Goal: Navigation & Orientation: Understand site structure

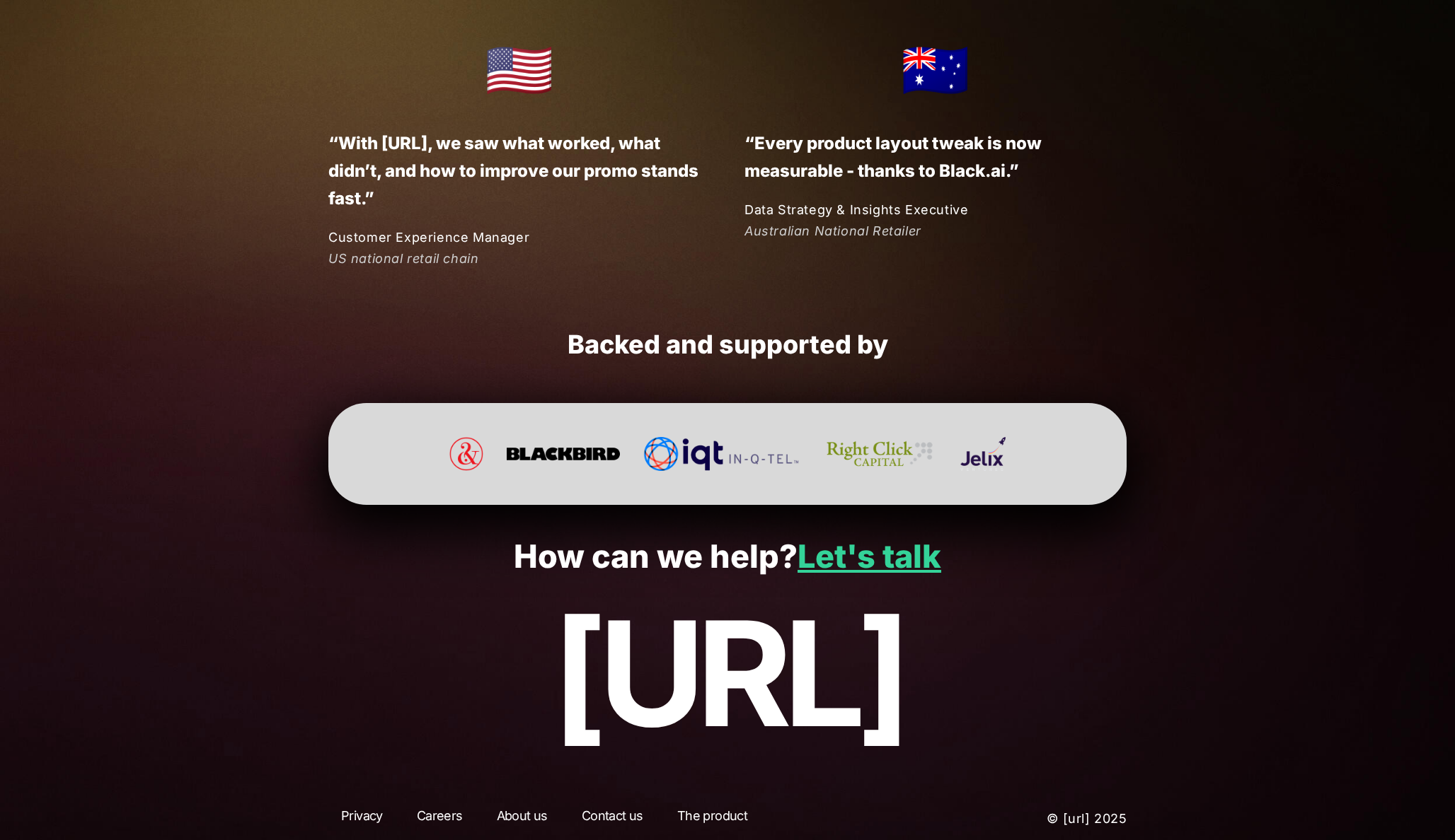
scroll to position [3552, 0]
click at [239, 563] on p "How can we help? Let's talk" at bounding box center [727, 557] width 1370 height 36
click at [1088, 641] on p "[URL]" at bounding box center [727, 675] width 1370 height 164
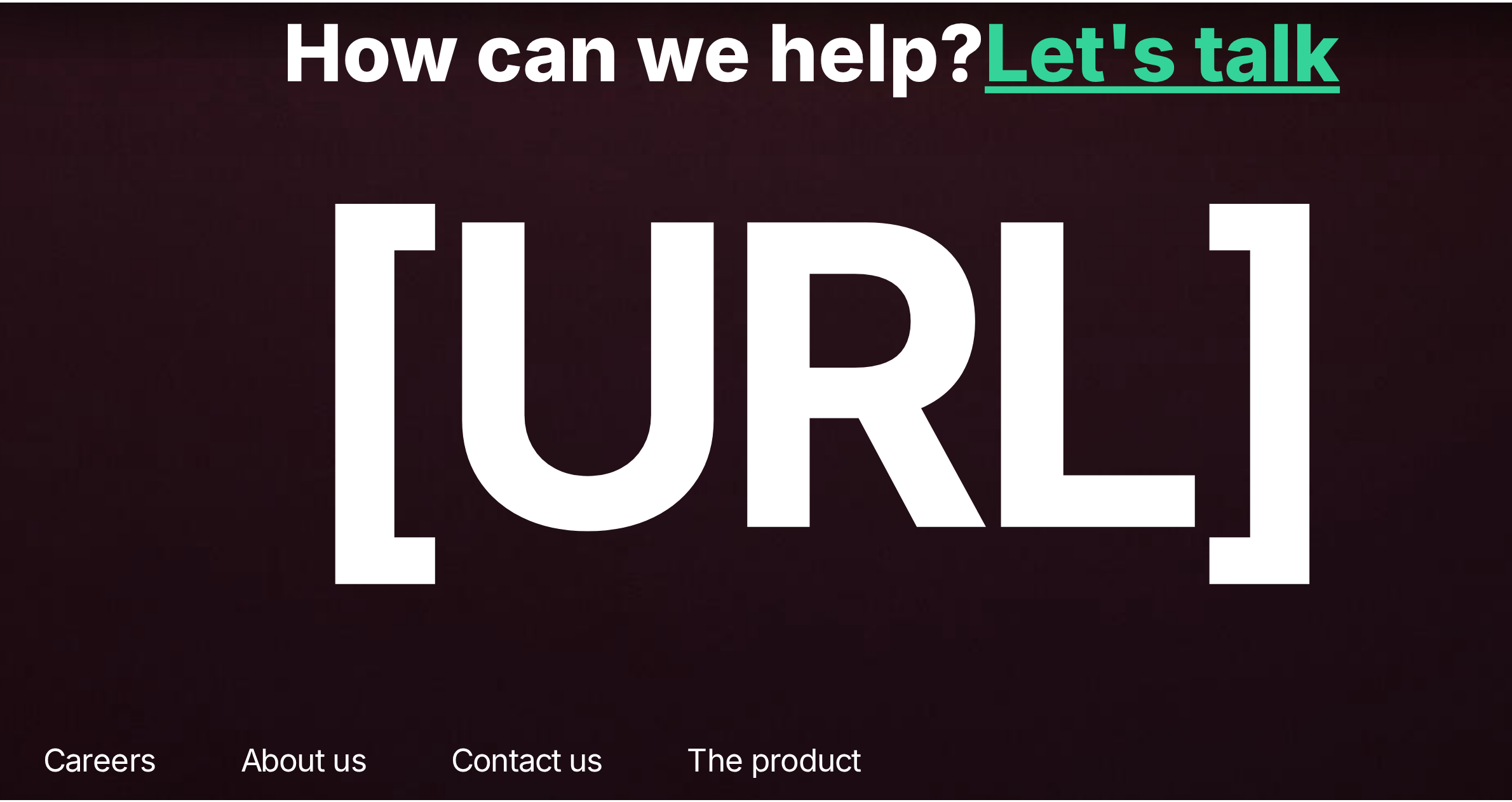
scroll to position [3164, 0]
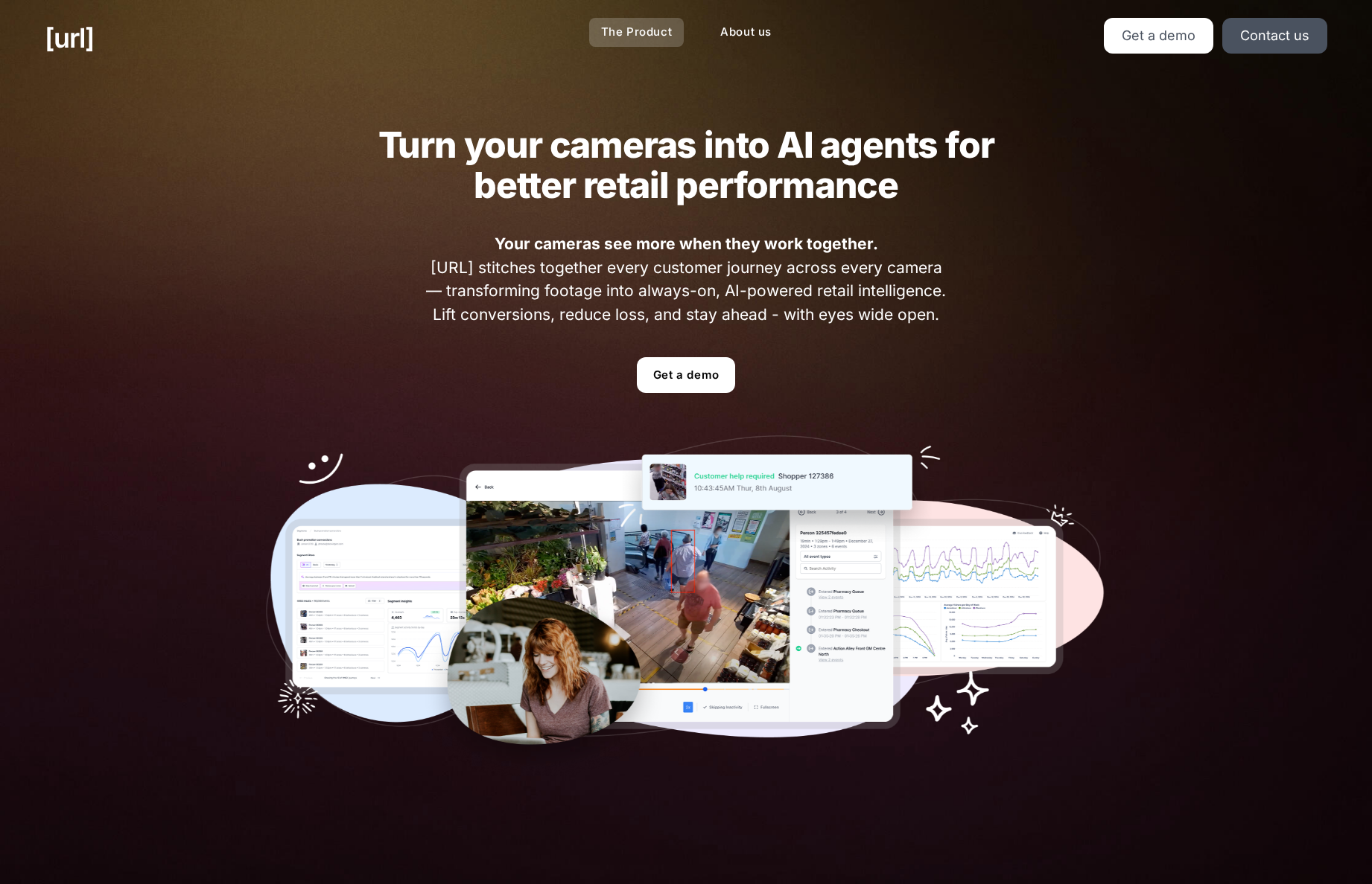
click at [645, 22] on link "The Product" at bounding box center [637, 33] width 95 height 29
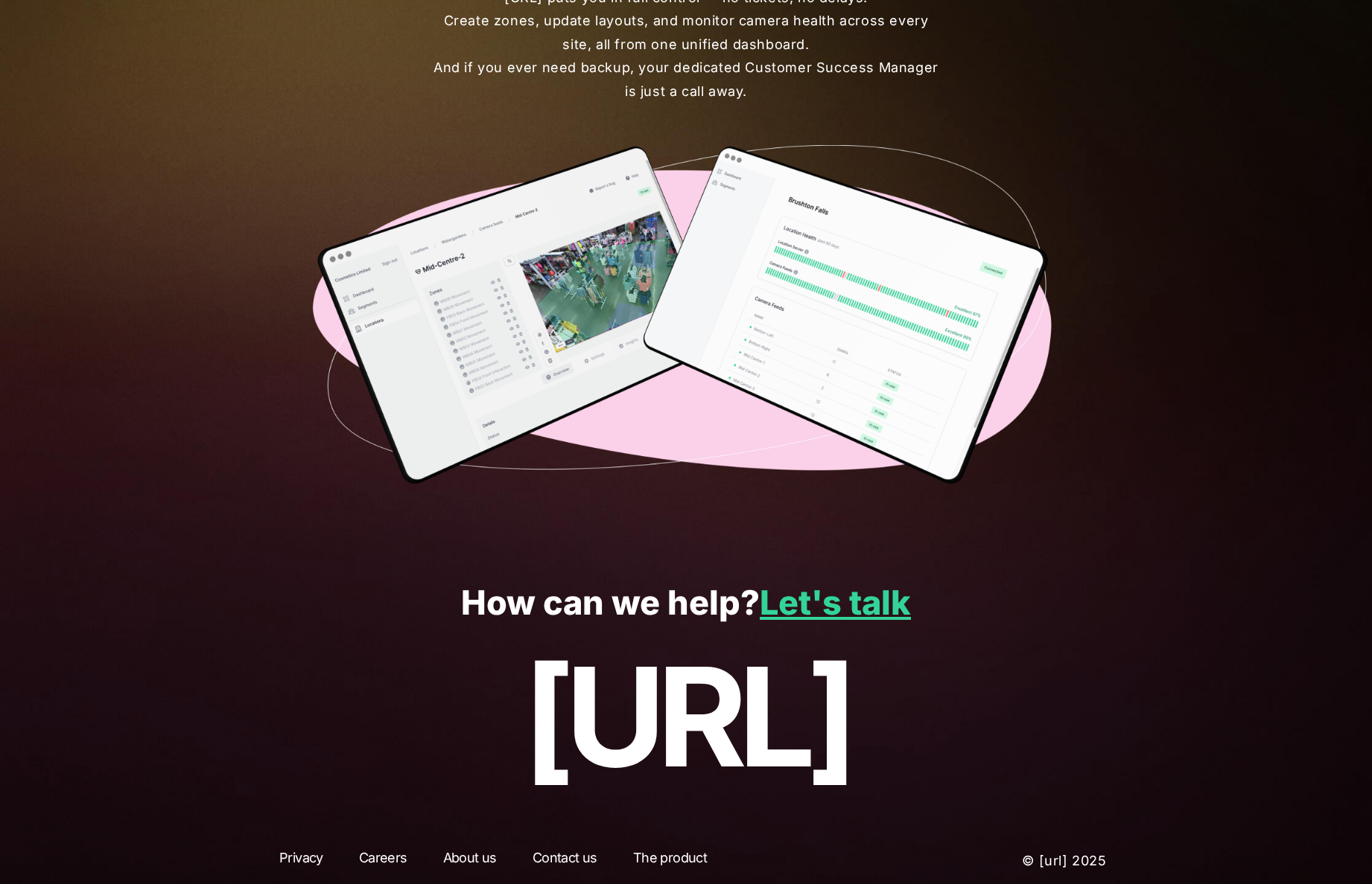
scroll to position [3539, 0]
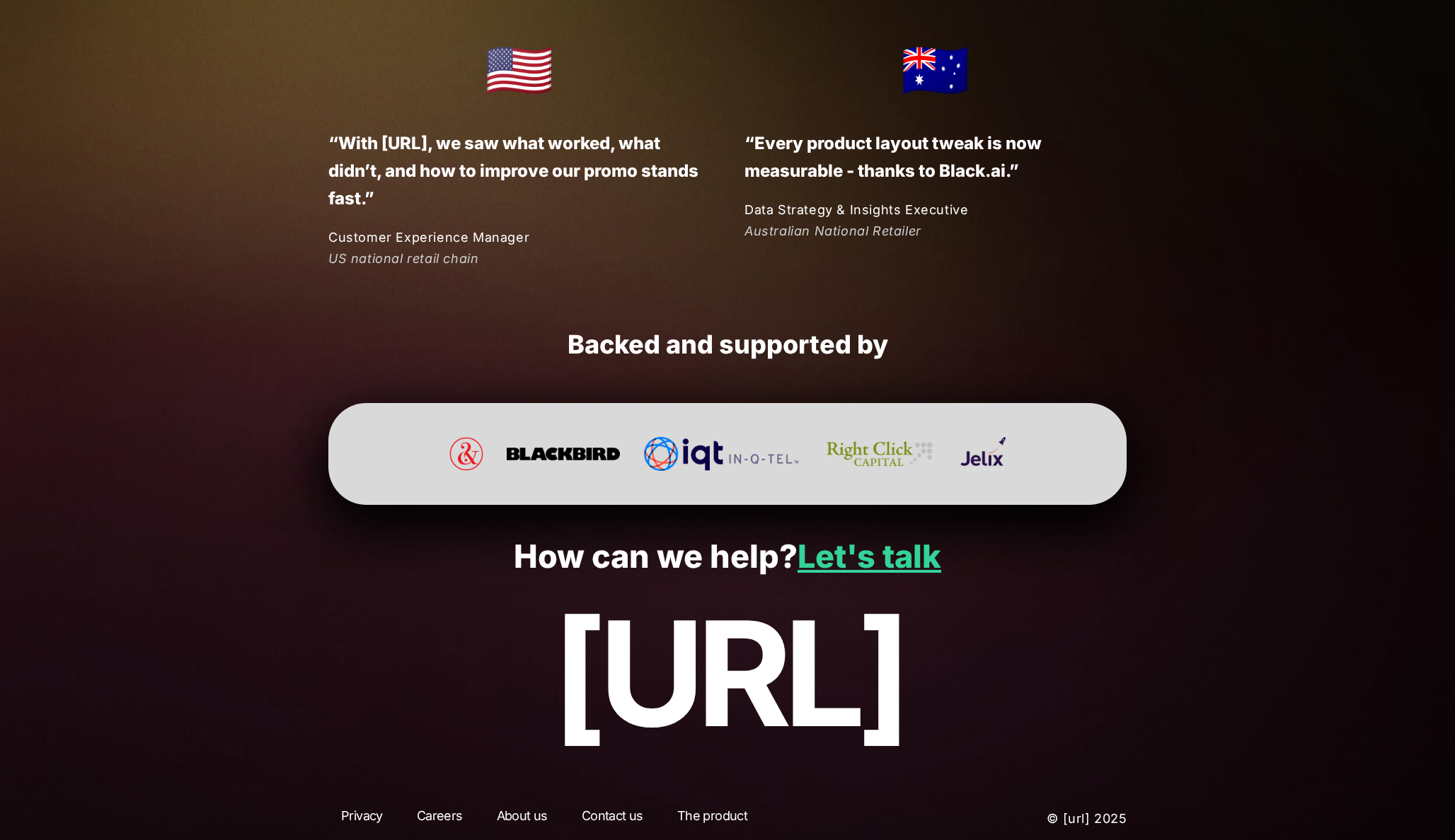
scroll to position [3552, 0]
